Goal: Task Accomplishment & Management: Use online tool/utility

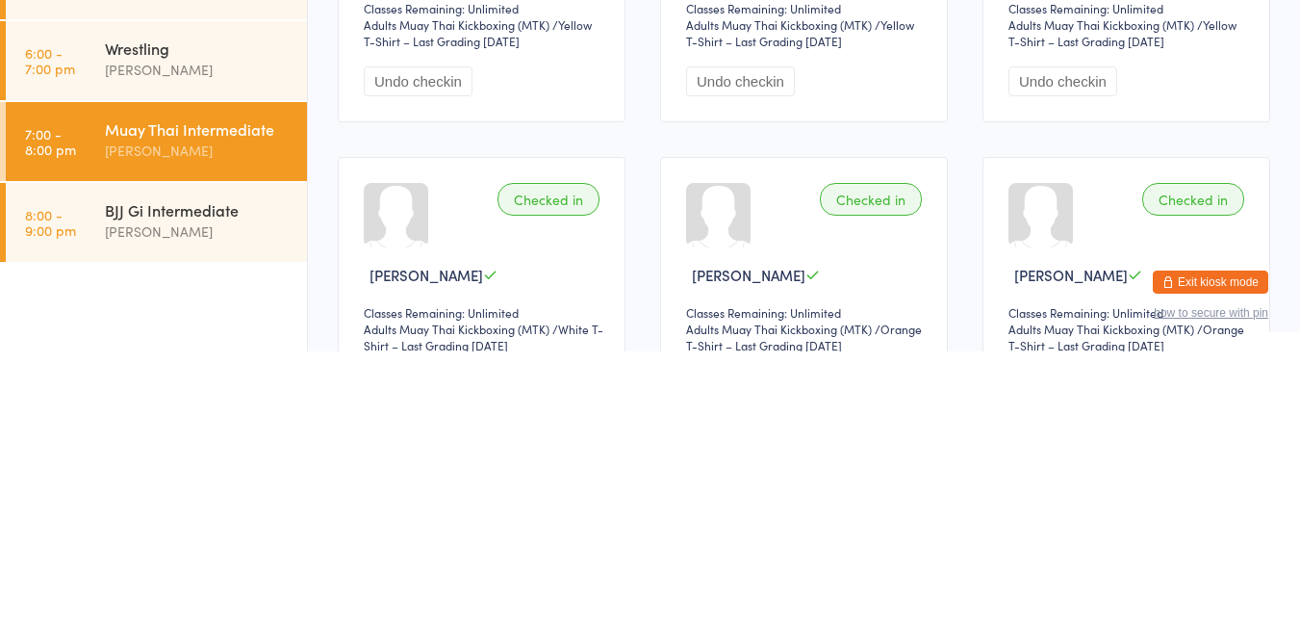
click at [203, 492] on div "[PERSON_NAME]" at bounding box center [198, 503] width 186 height 22
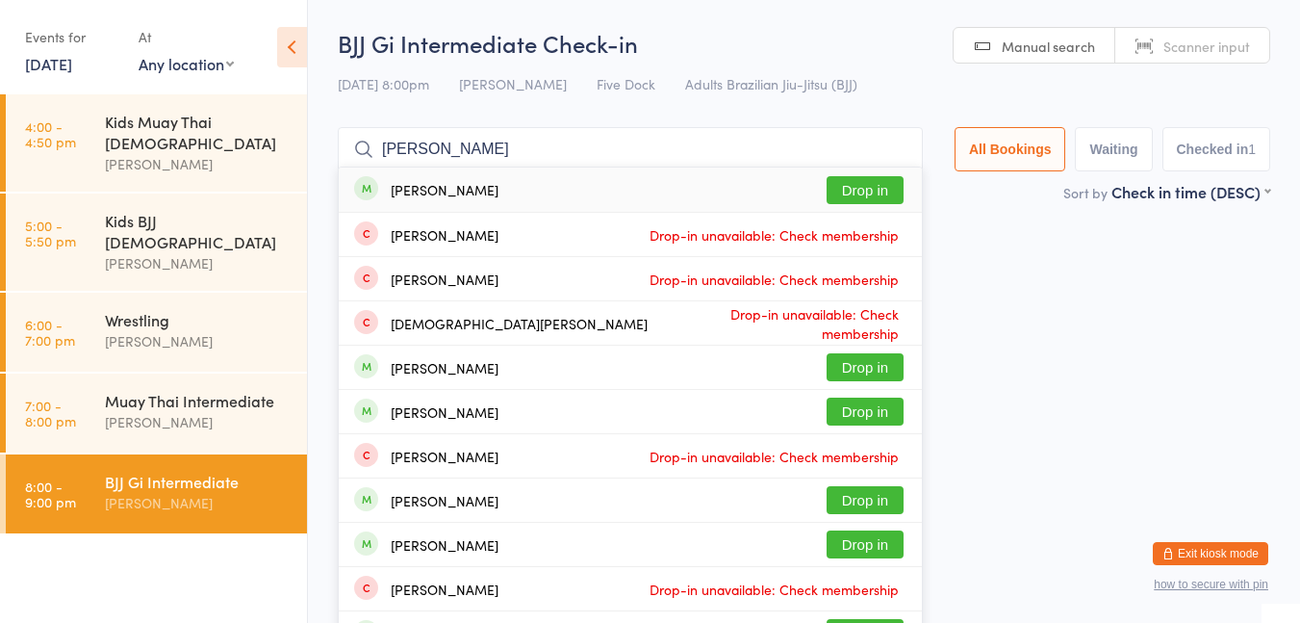
type input "[PERSON_NAME]"
click at [874, 197] on button "Drop in" at bounding box center [865, 190] width 77 height 28
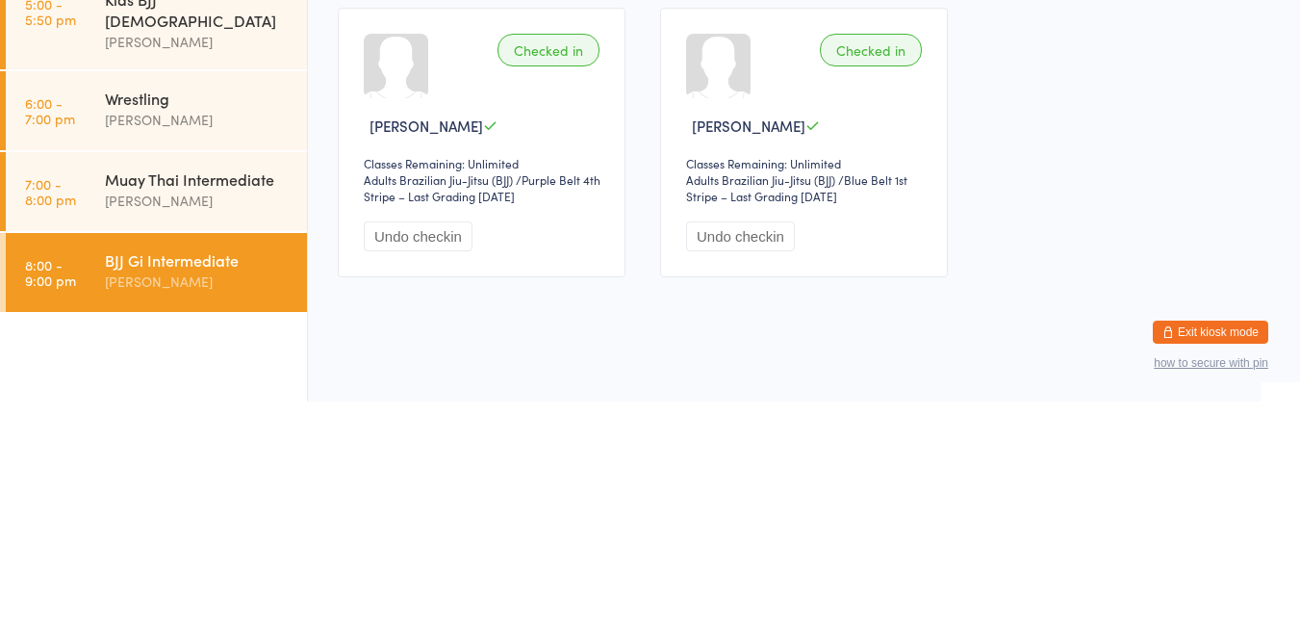
click at [522, 366] on div "Checked in [PERSON_NAME] Classes Remaining: Unlimited Adults Brazilian Jiu-Jits…" at bounding box center [482, 363] width 288 height 269
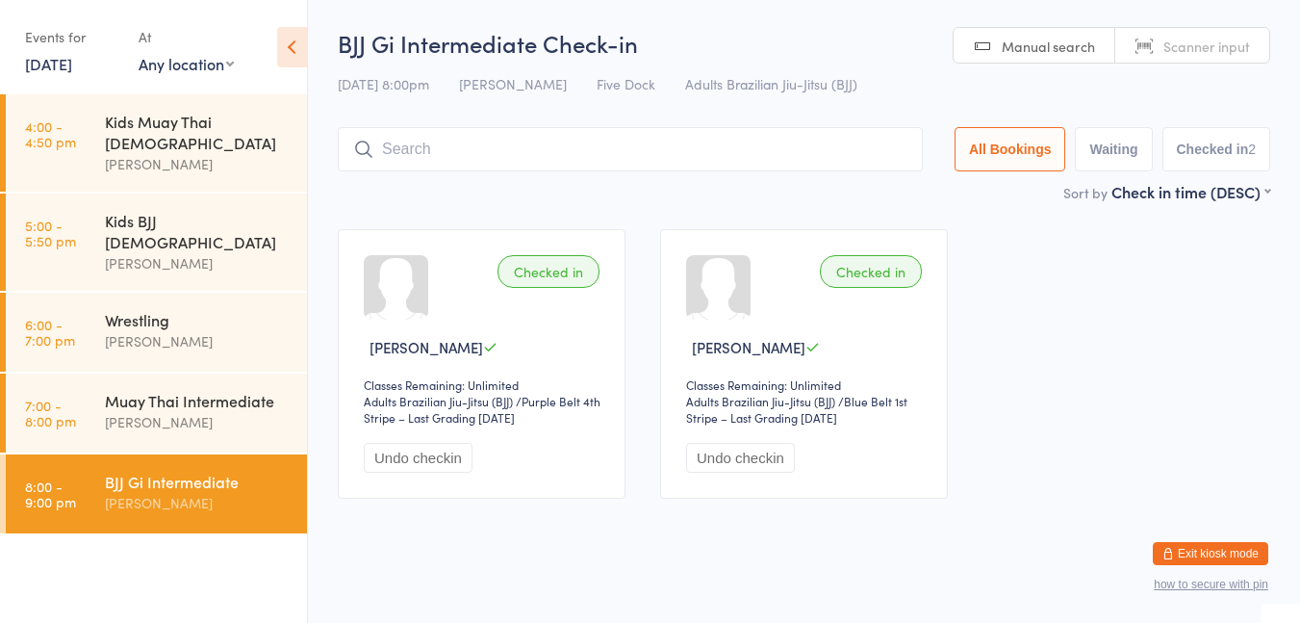
click at [521, 335] on div "Checked in [PERSON_NAME] Classes Remaining: Unlimited Adults Brazilian Jiu-Jits…" at bounding box center [482, 363] width 288 height 269
click at [415, 302] on div at bounding box center [396, 287] width 64 height 64
click at [443, 341] on span "[PERSON_NAME]" at bounding box center [427, 347] width 114 height 20
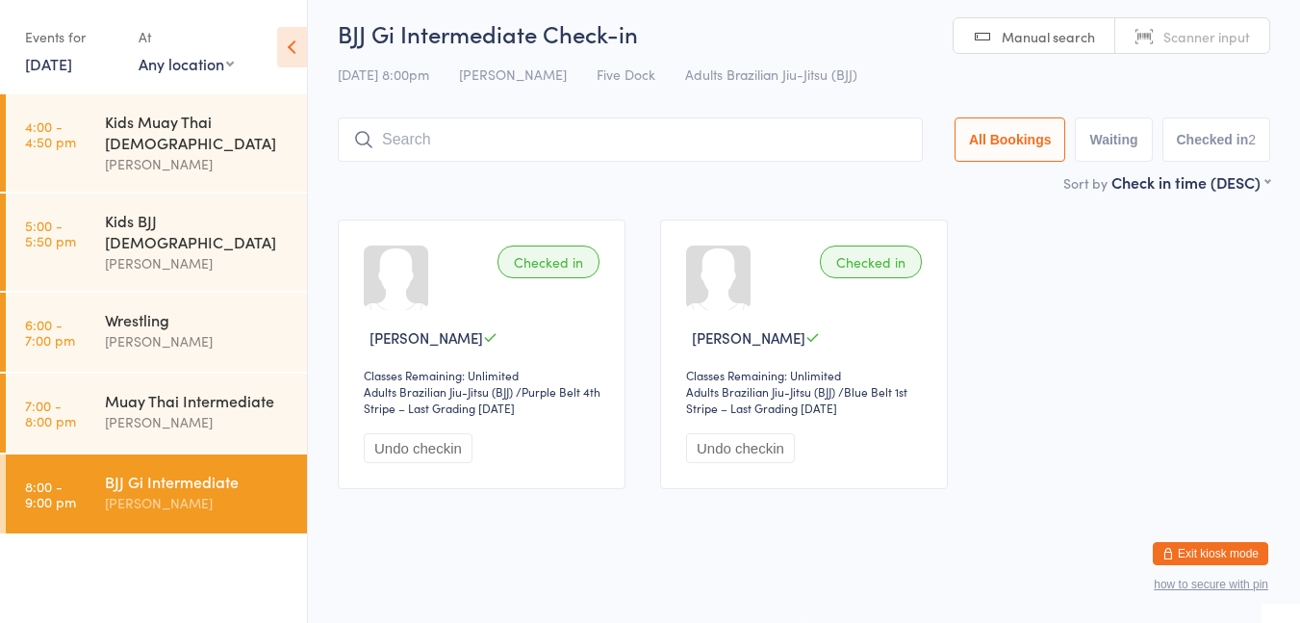
click at [203, 390] on div "Muay Thai Intermediate" at bounding box center [198, 400] width 186 height 21
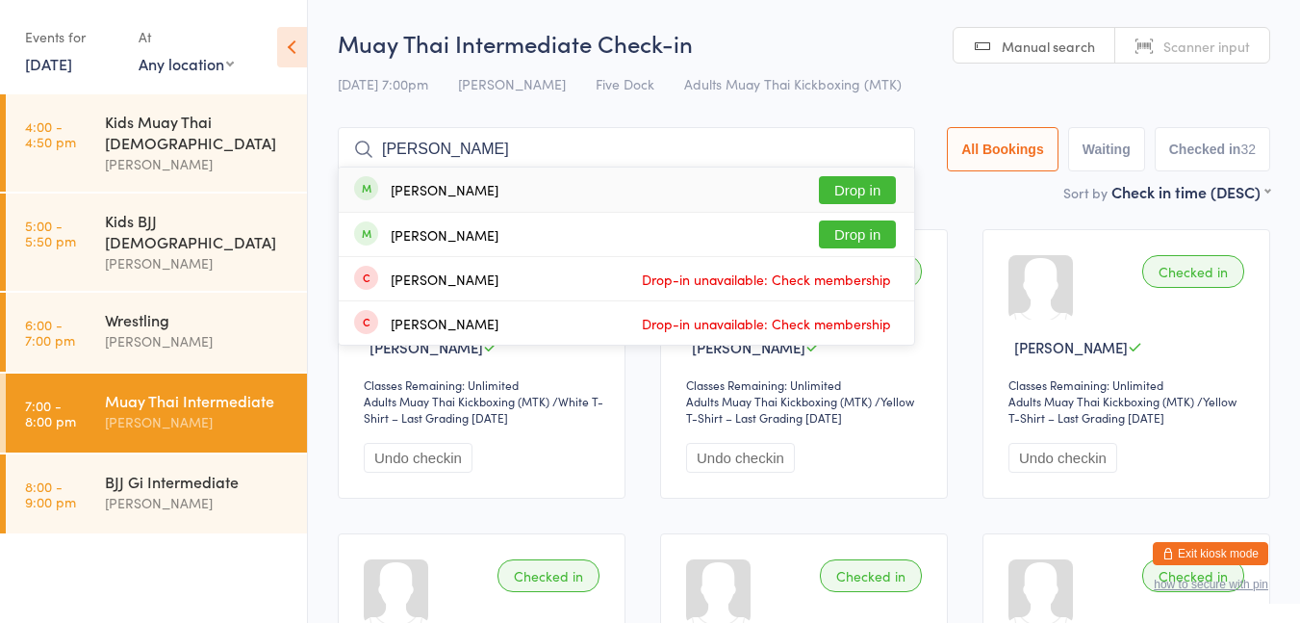
type input "[PERSON_NAME]"
click at [871, 193] on button "Drop in" at bounding box center [857, 190] width 77 height 28
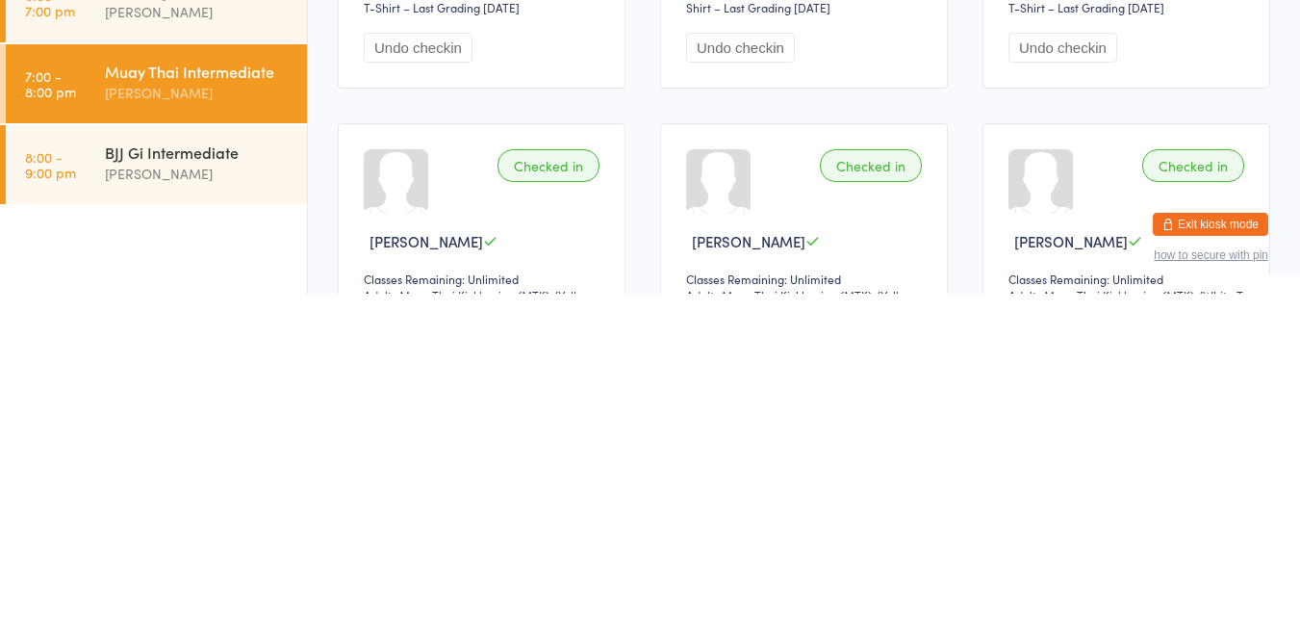
scroll to position [93, 0]
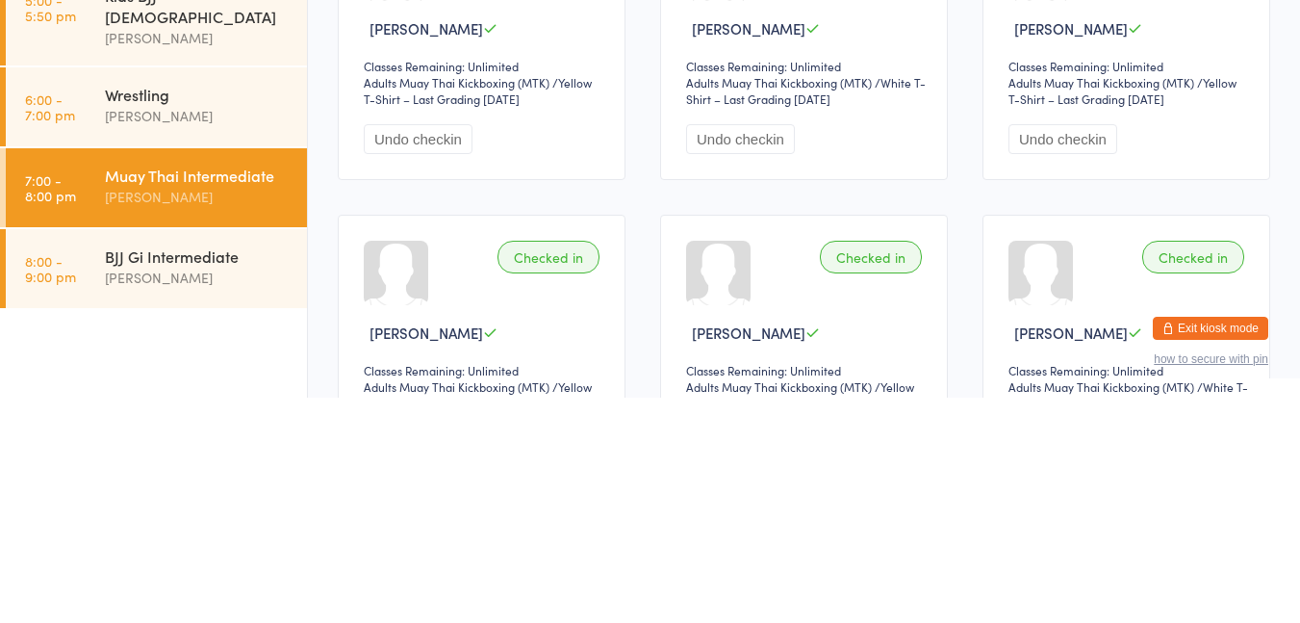
click at [163, 492] on div "[PERSON_NAME]" at bounding box center [198, 503] width 186 height 22
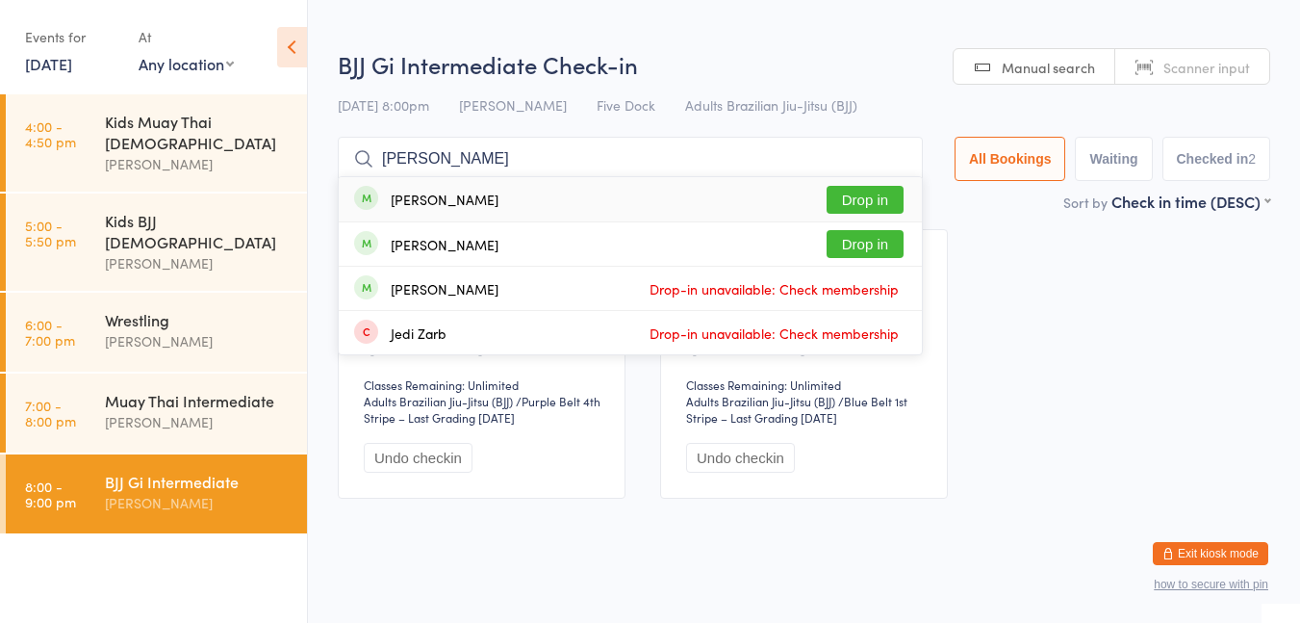
type input "[PERSON_NAME]"
click at [877, 253] on button "Drop in" at bounding box center [865, 244] width 77 height 28
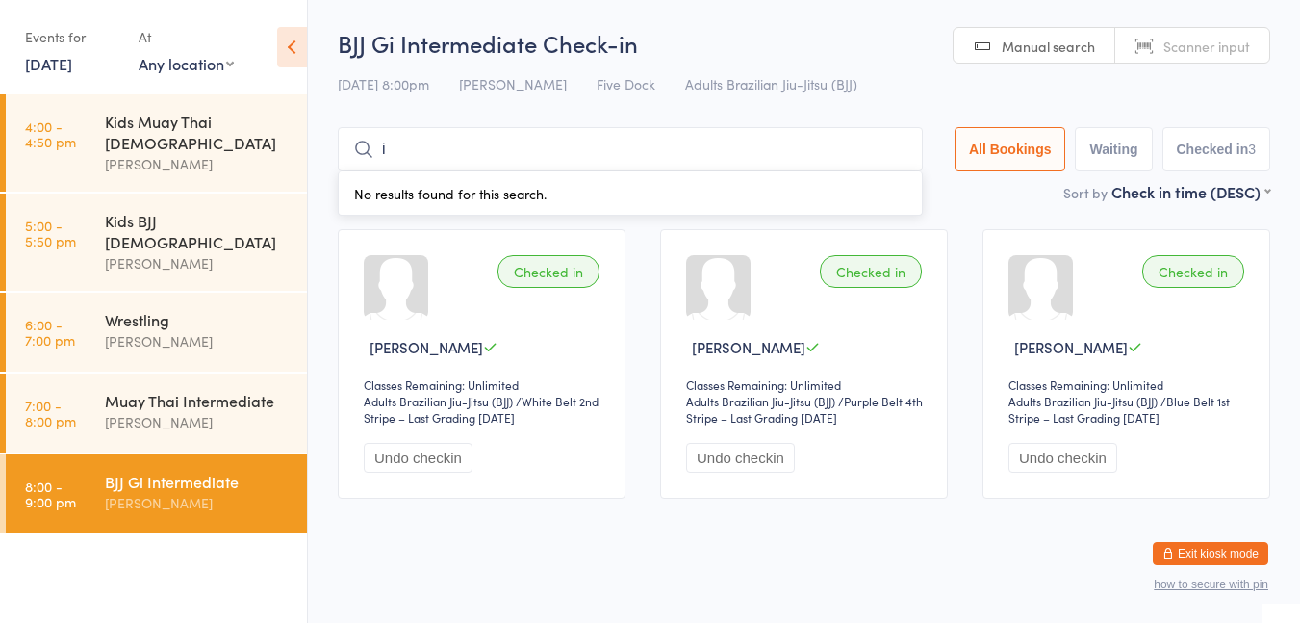
type input "[PERSON_NAME]"
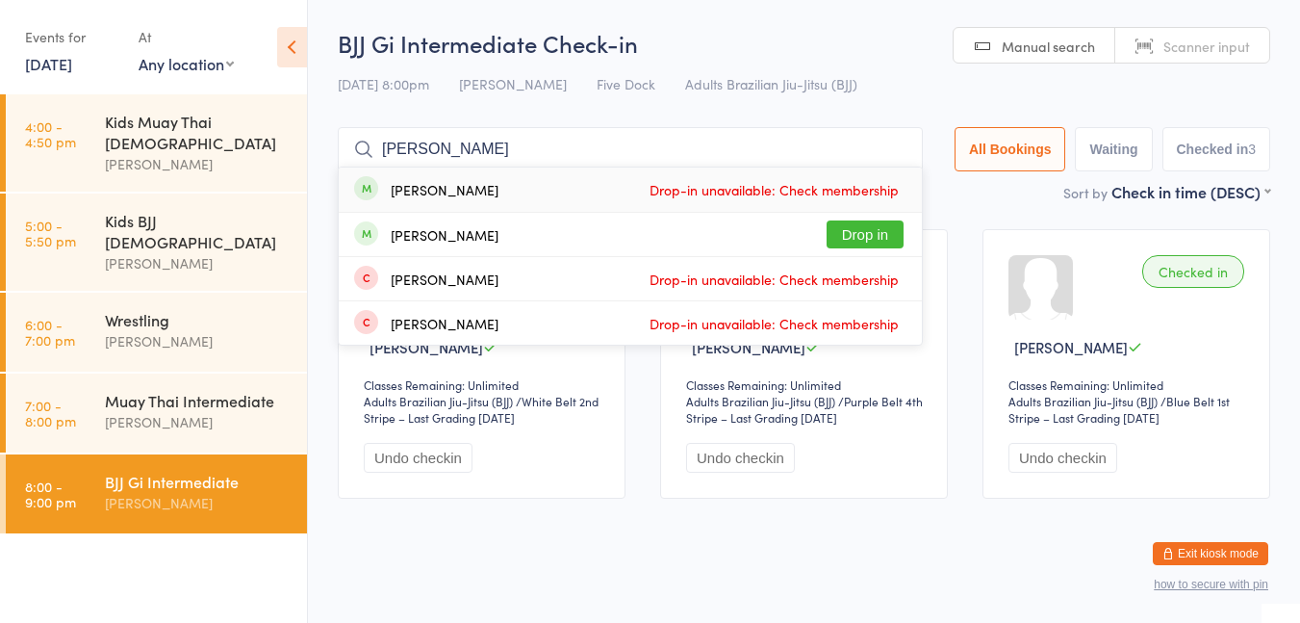
click at [869, 235] on button "Drop in" at bounding box center [865, 234] width 77 height 28
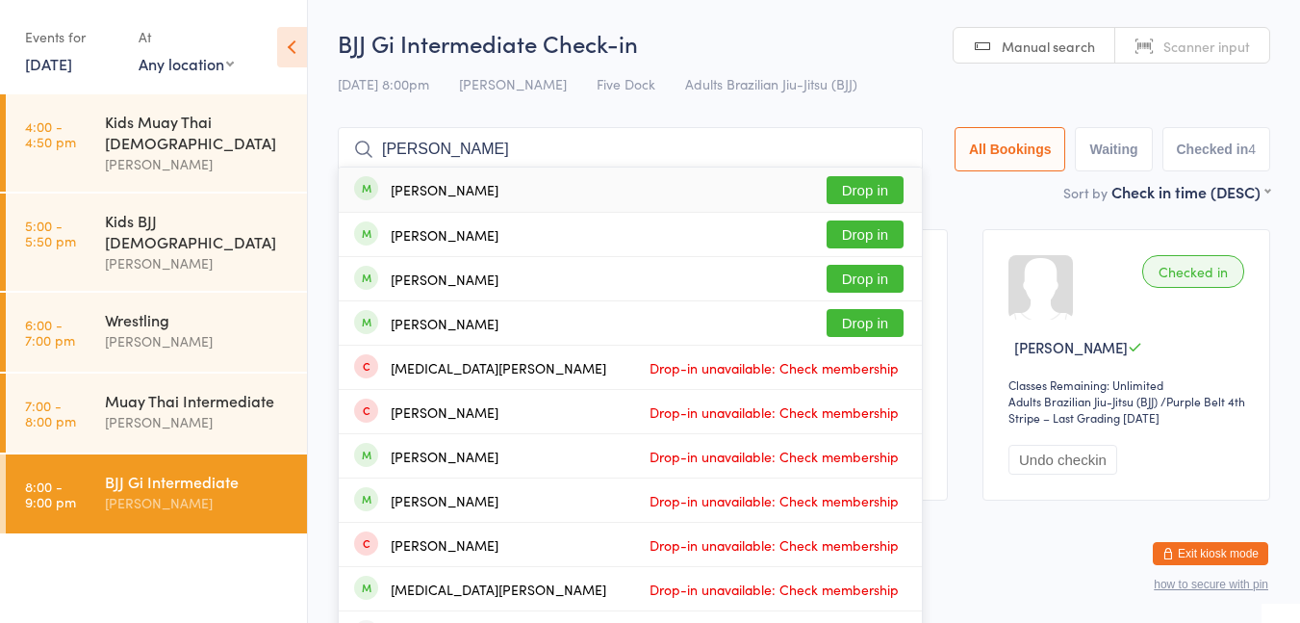
type input "[PERSON_NAME]"
click at [867, 185] on button "Drop in" at bounding box center [865, 190] width 77 height 28
